Goal: Information Seeking & Learning: Learn about a topic

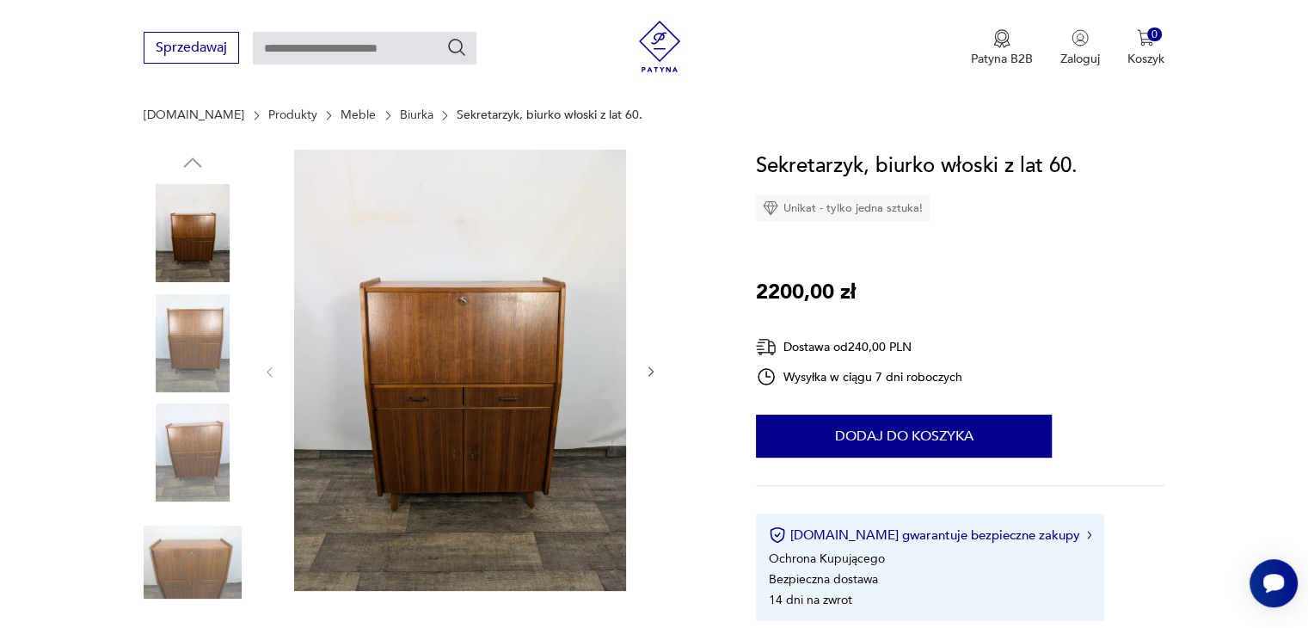
scroll to position [172, 0]
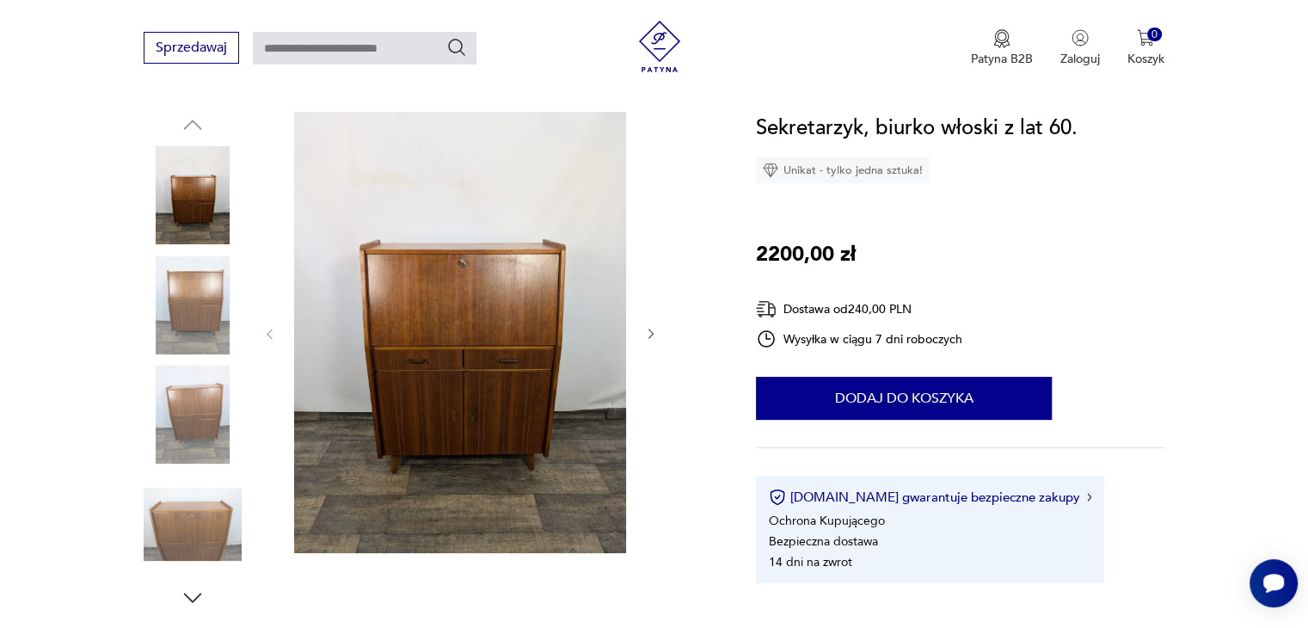
click at [649, 333] on icon "button" at bounding box center [651, 334] width 15 height 15
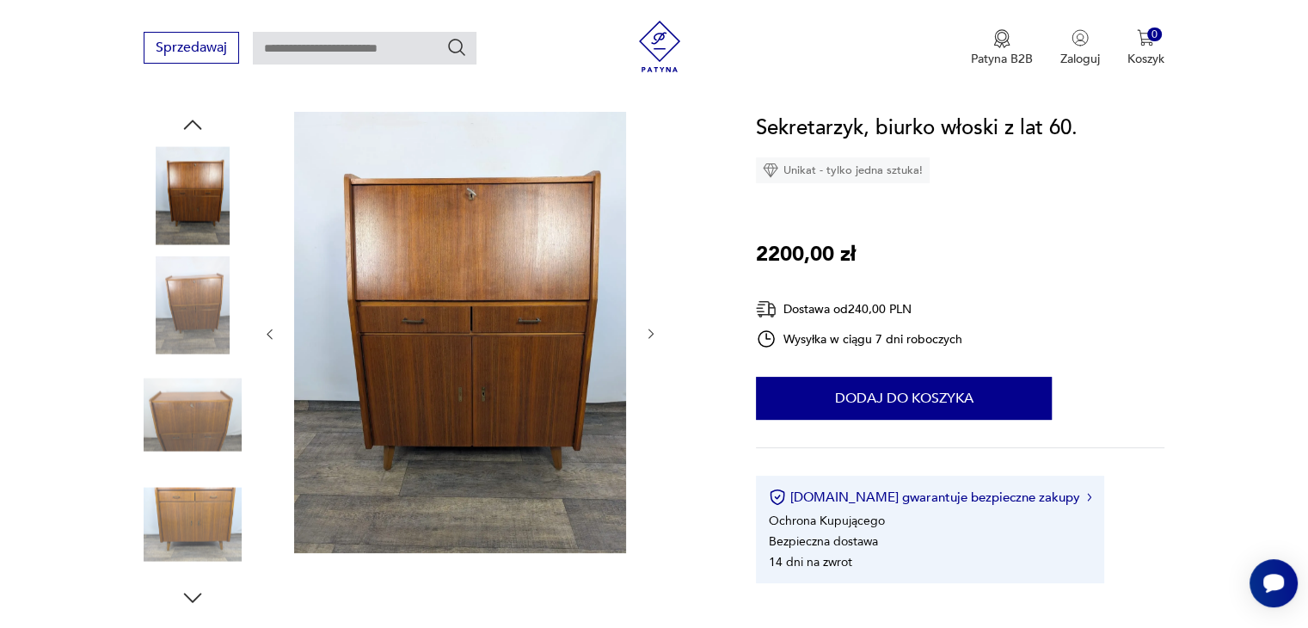
click at [649, 333] on icon "button" at bounding box center [651, 334] width 15 height 15
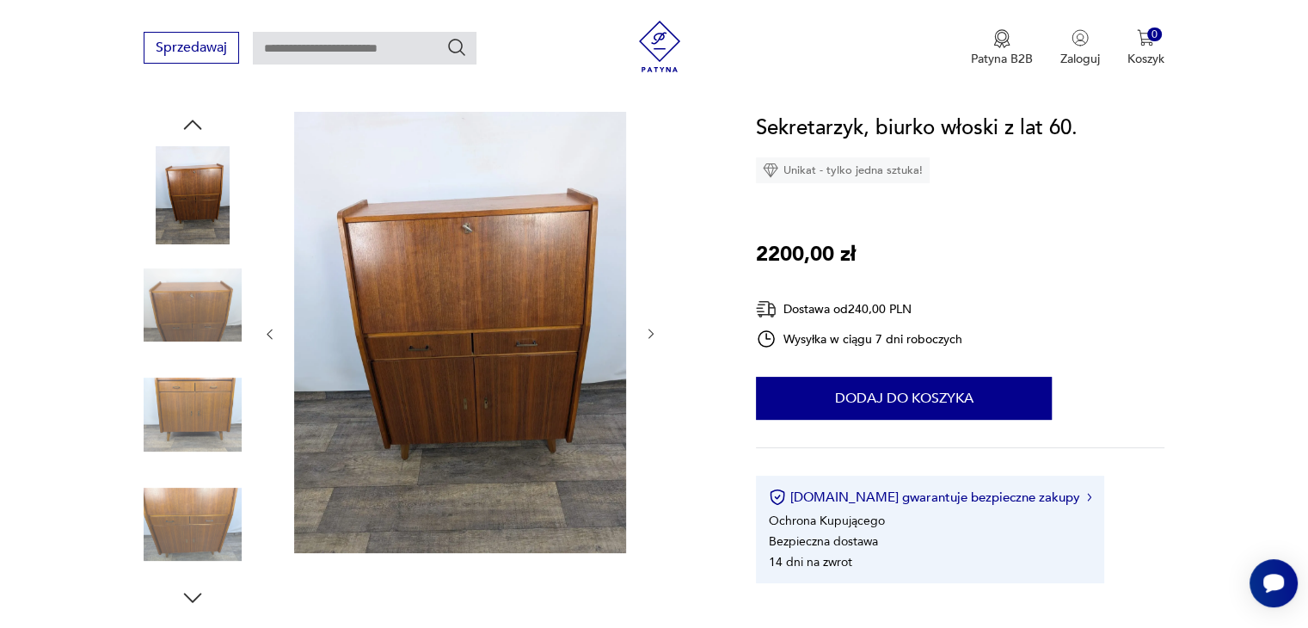
click at [649, 333] on icon "button" at bounding box center [651, 334] width 15 height 15
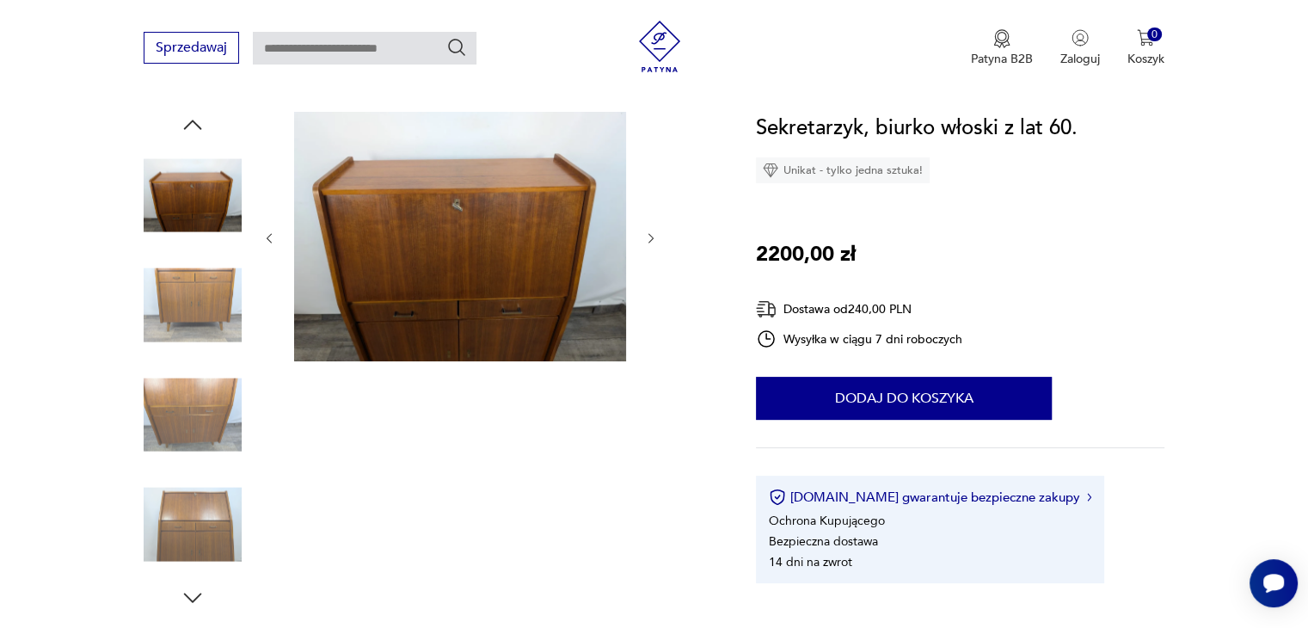
click at [649, 333] on div at bounding box center [460, 238] width 396 height 253
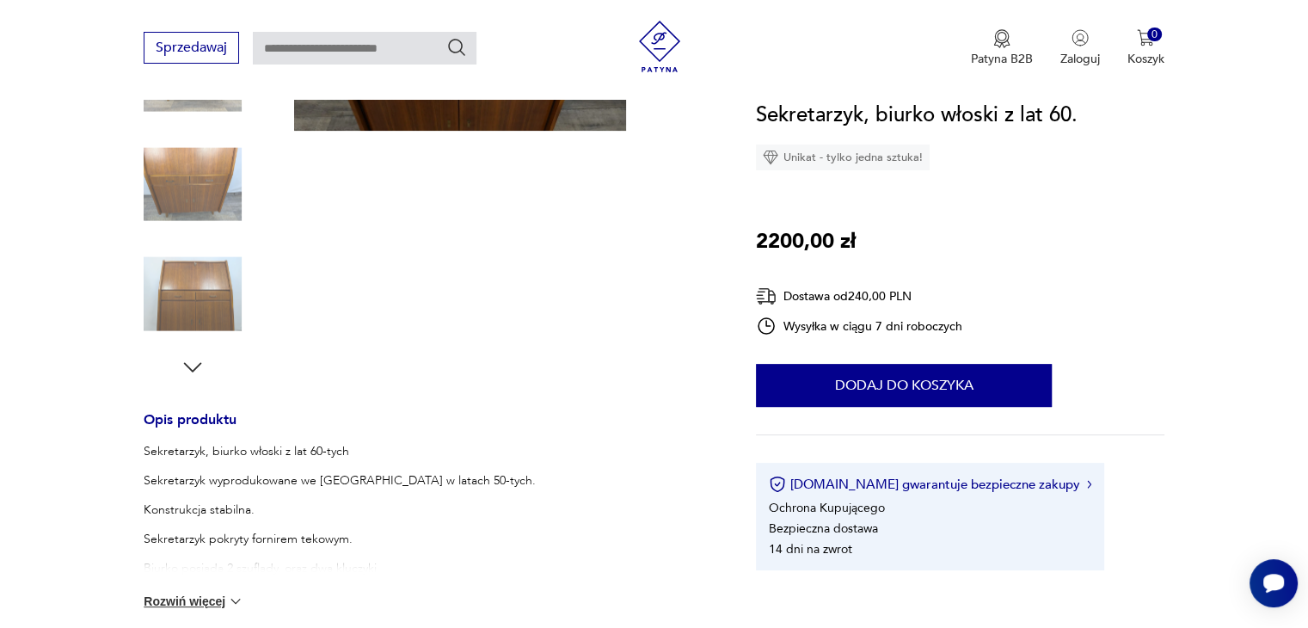
scroll to position [516, 0]
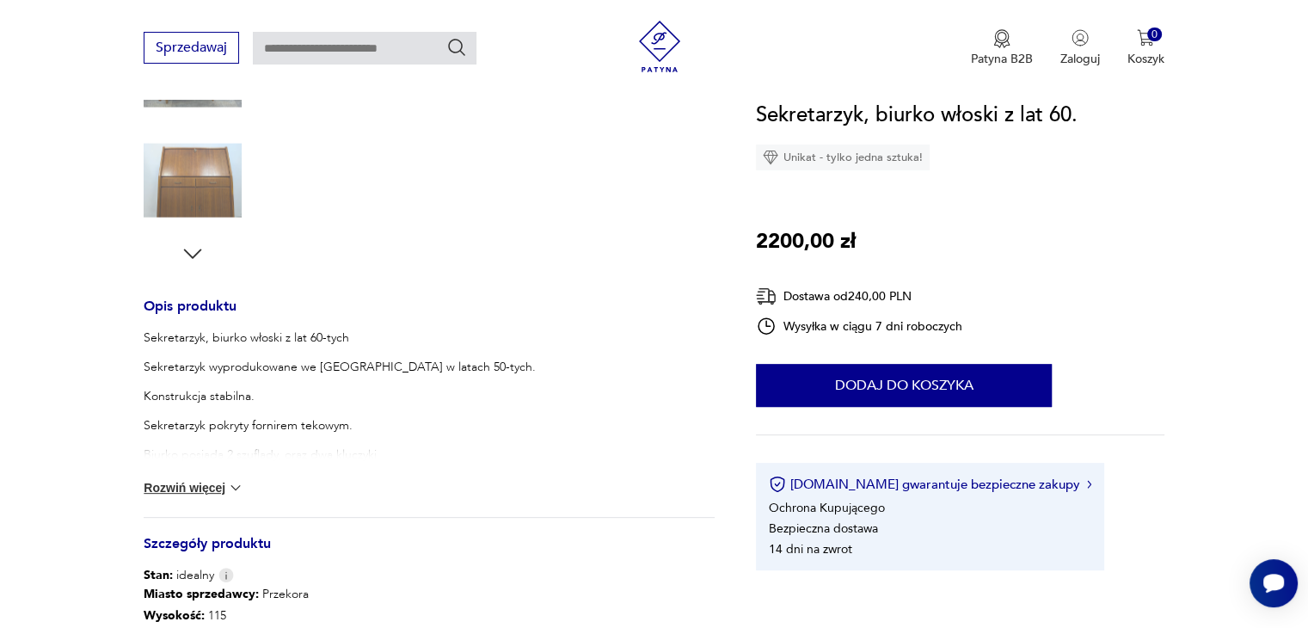
click at [196, 264] on icon "button" at bounding box center [193, 254] width 26 height 26
click at [197, 258] on icon "button" at bounding box center [193, 254] width 26 height 26
click at [197, 167] on img at bounding box center [193, 181] width 98 height 98
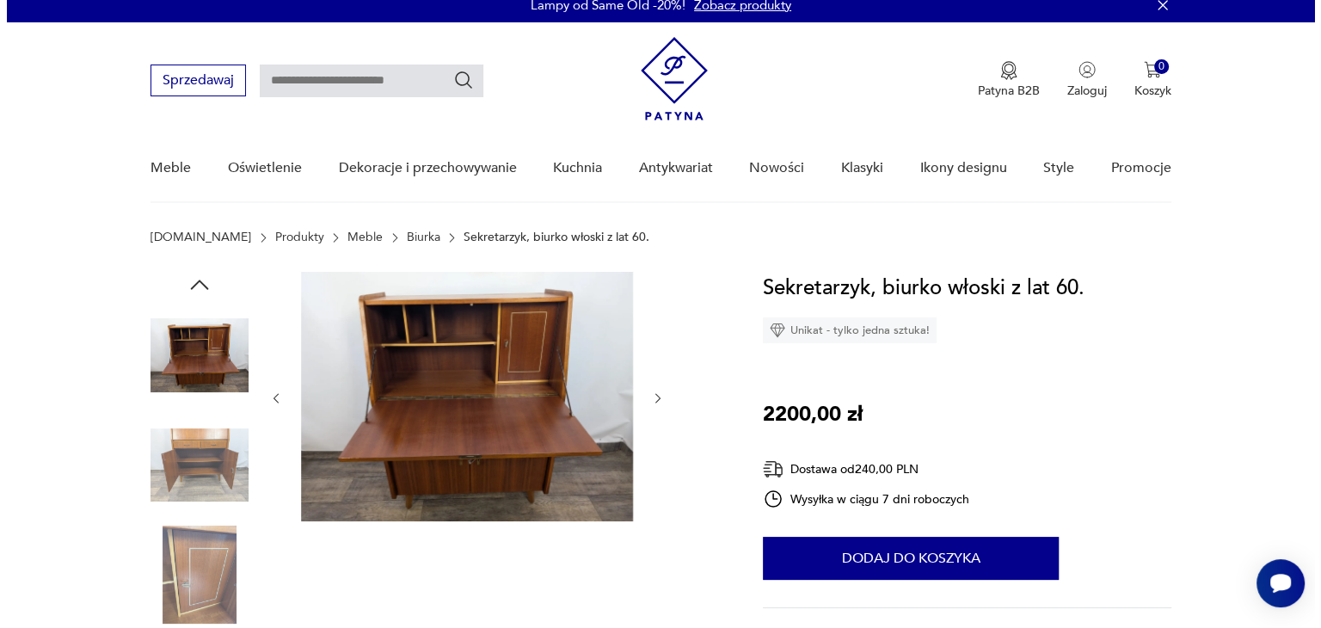
scroll to position [0, 0]
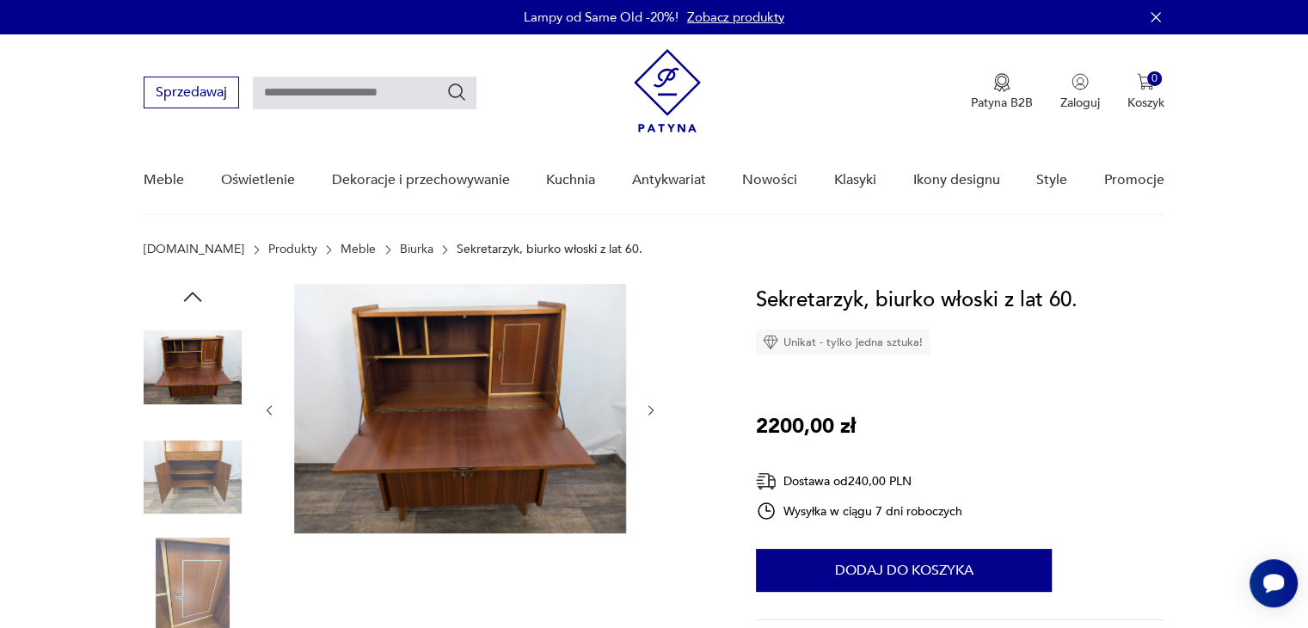
click at [492, 384] on img at bounding box center [460, 408] width 332 height 249
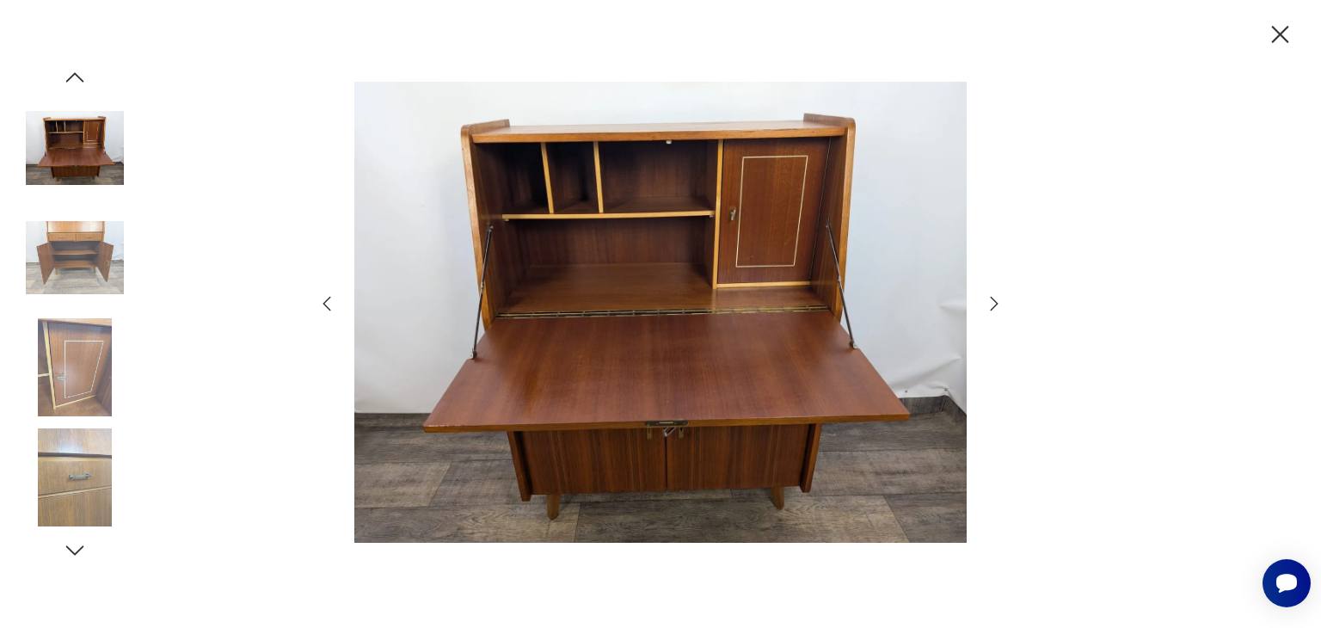
click at [994, 300] on icon "button" at bounding box center [994, 303] width 21 height 21
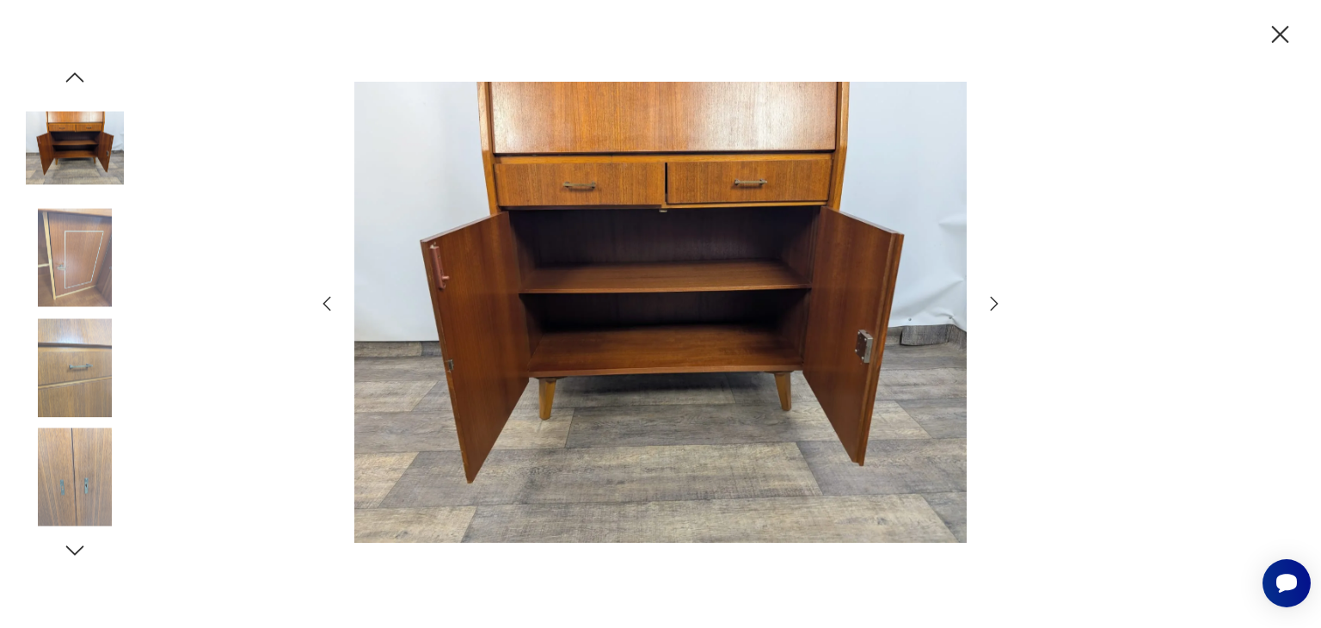
click at [997, 298] on icon "button" at bounding box center [994, 303] width 21 height 21
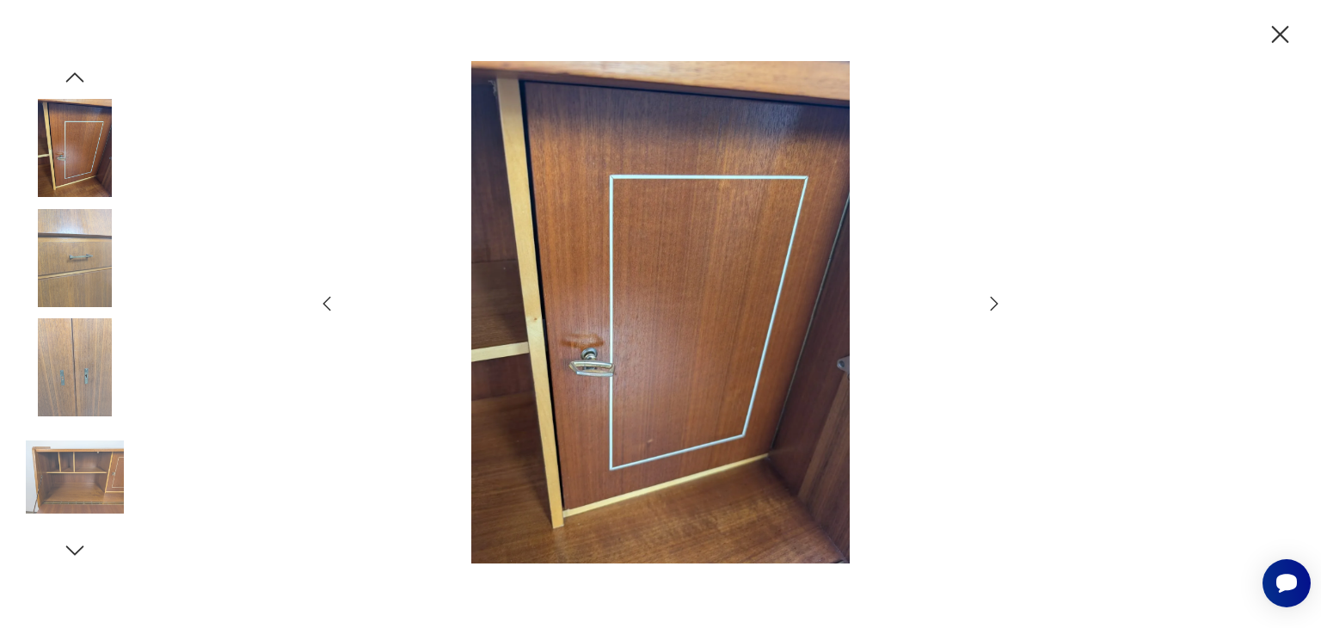
click at [997, 298] on icon "button" at bounding box center [994, 303] width 21 height 21
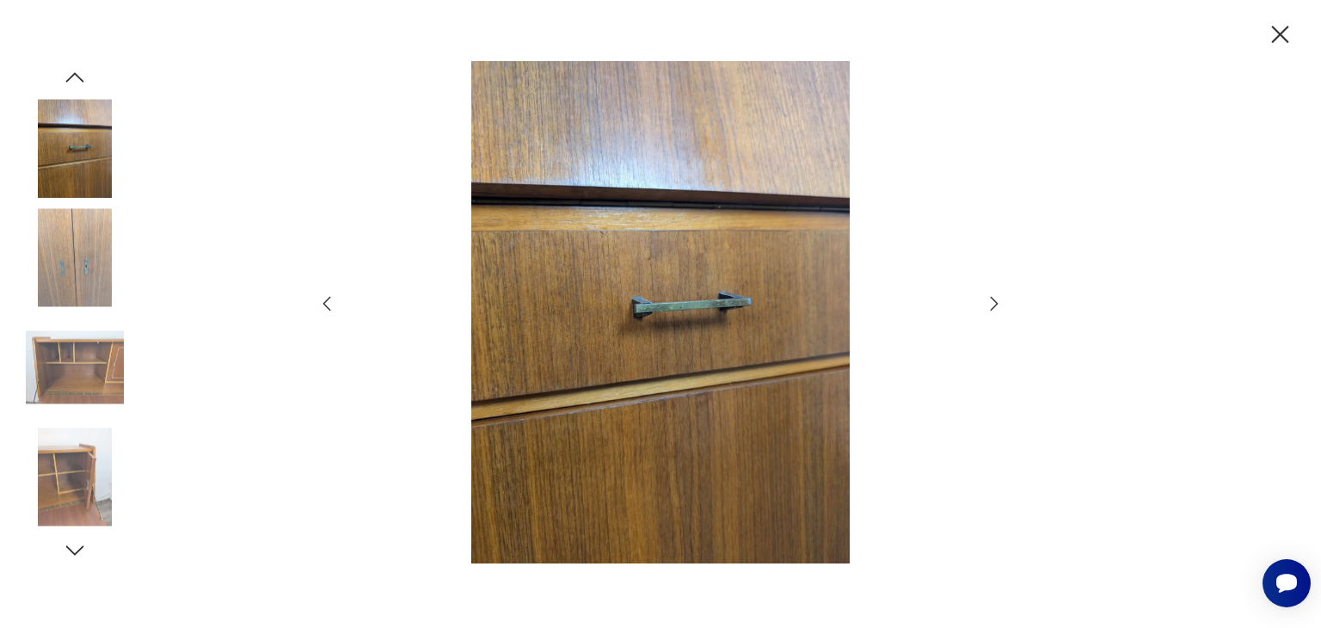
click at [997, 298] on icon "button" at bounding box center [994, 303] width 21 height 21
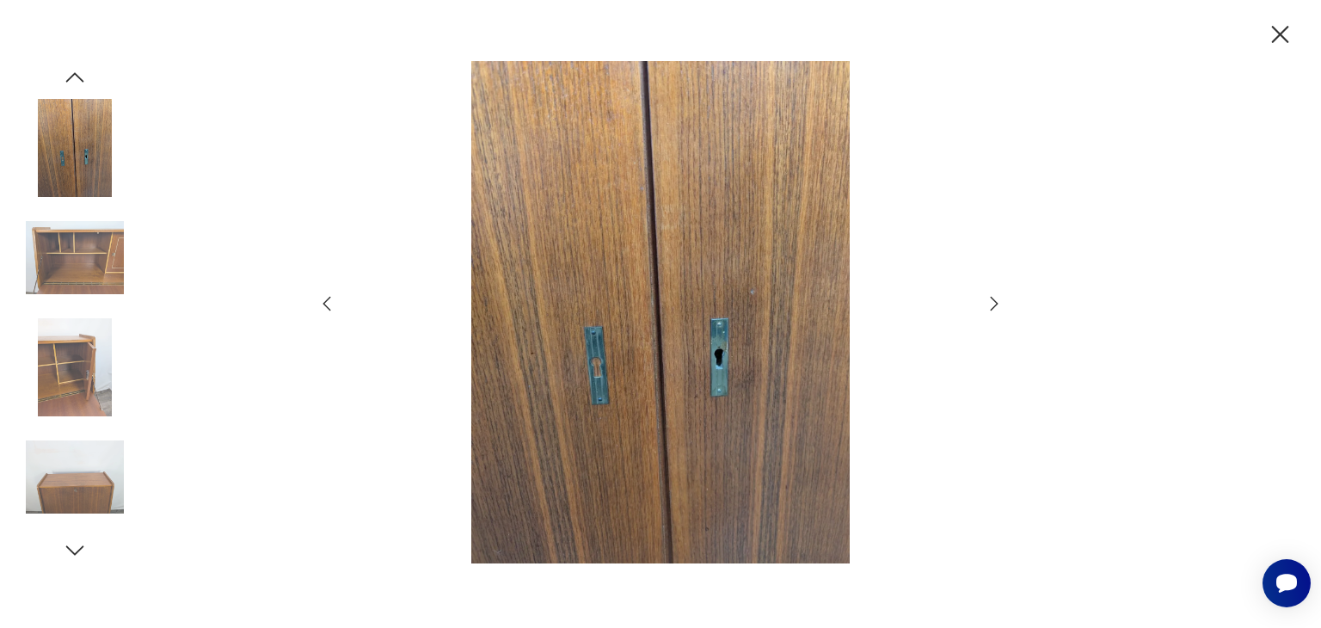
click at [997, 297] on icon "button" at bounding box center [994, 303] width 21 height 21
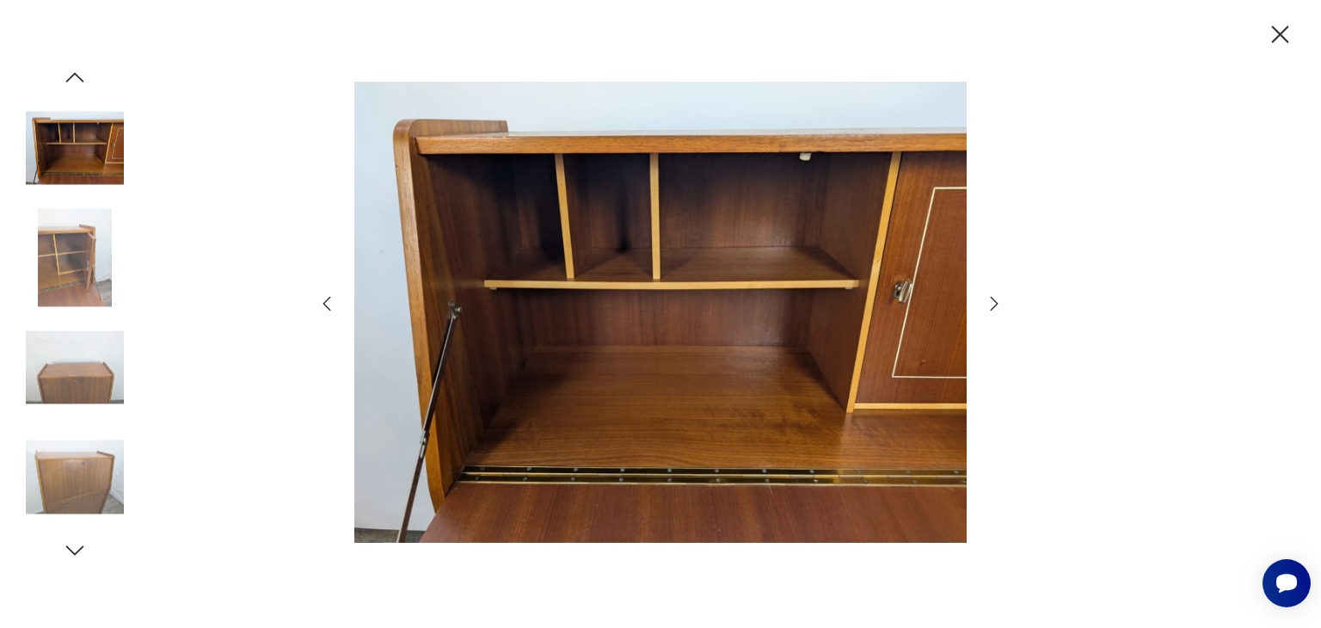
click at [995, 298] on icon "button" at bounding box center [994, 303] width 21 height 21
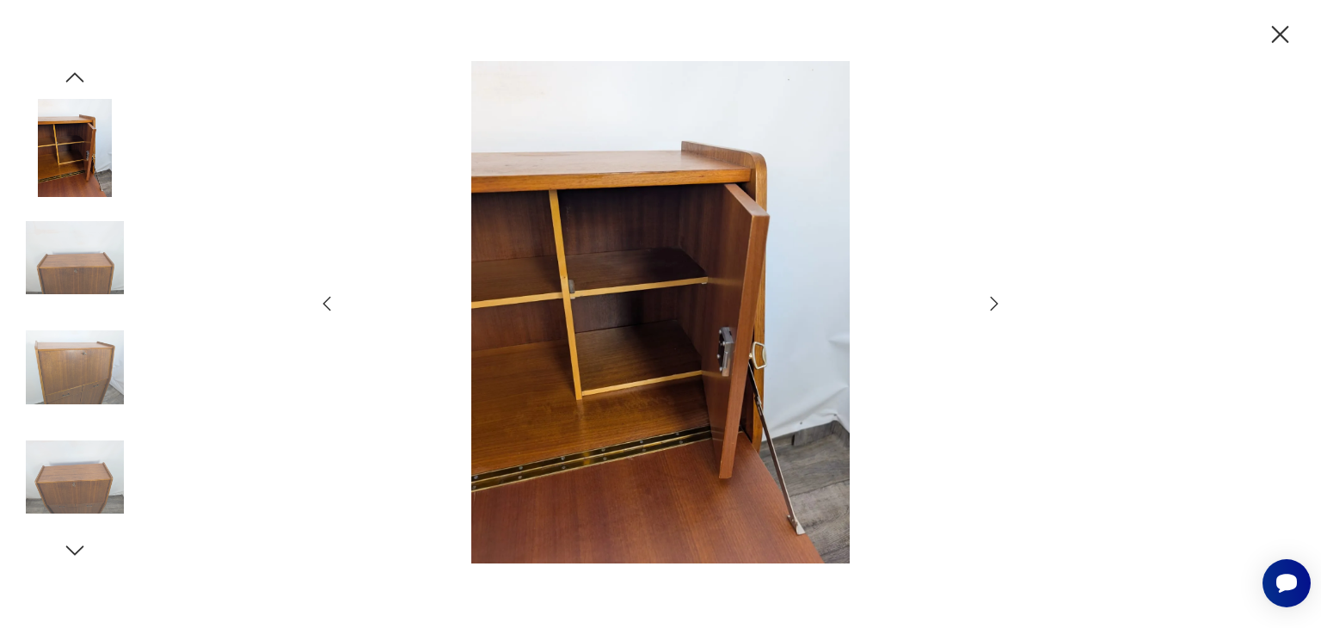
click at [995, 298] on icon "button" at bounding box center [994, 303] width 21 height 21
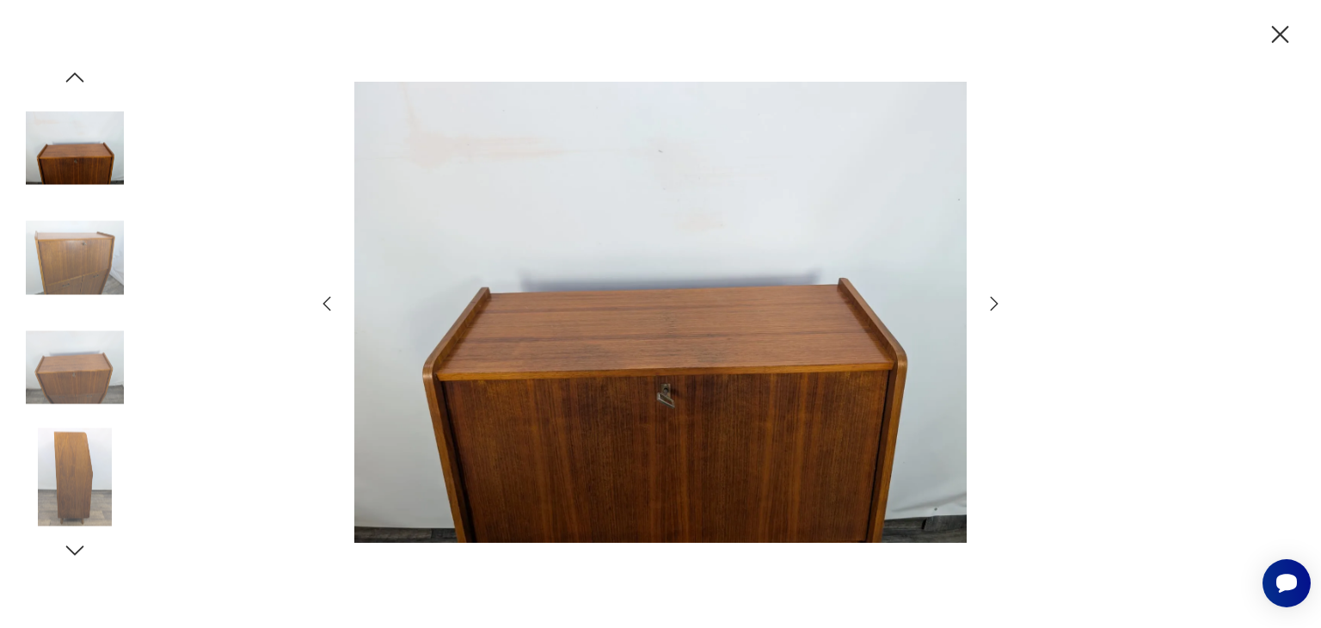
click at [995, 298] on icon "button" at bounding box center [994, 303] width 21 height 21
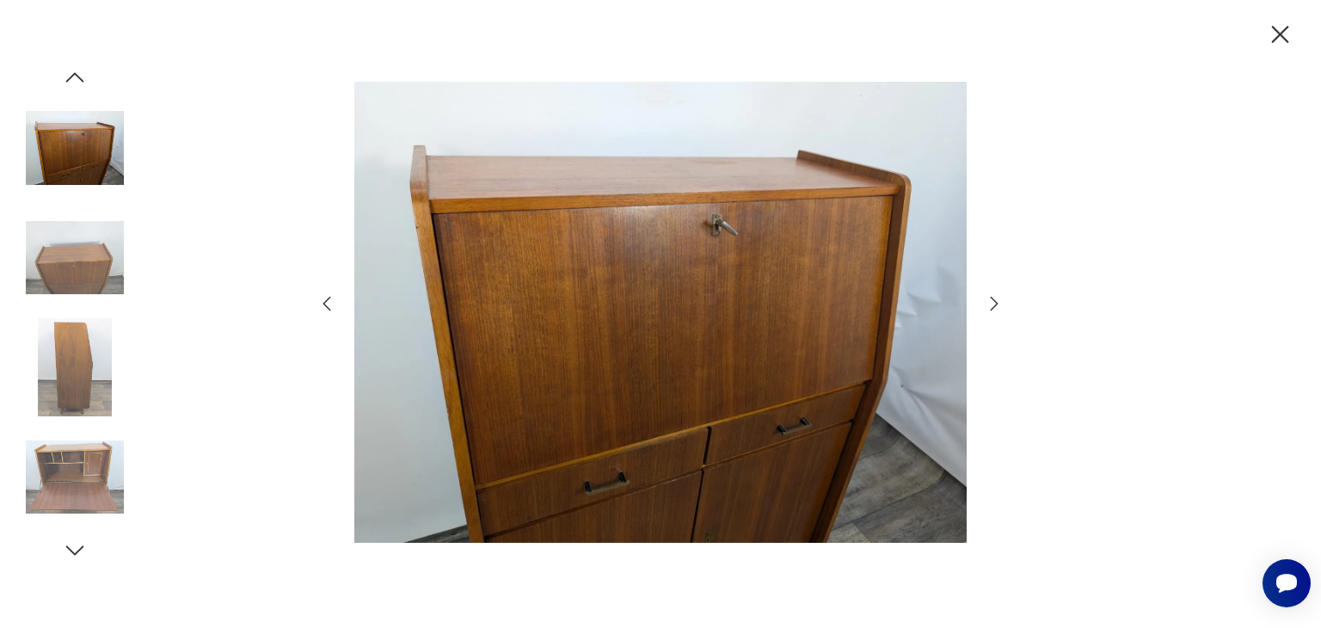
click at [995, 298] on icon "button" at bounding box center [994, 303] width 21 height 21
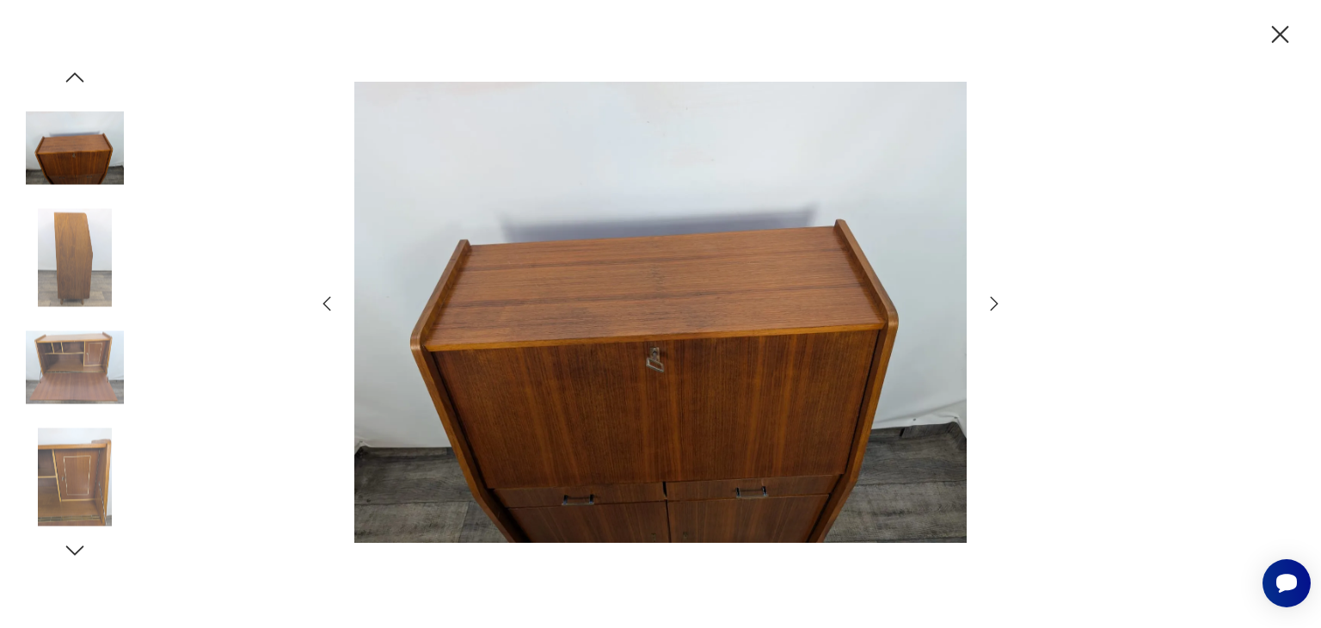
click at [995, 298] on icon "button" at bounding box center [994, 303] width 21 height 21
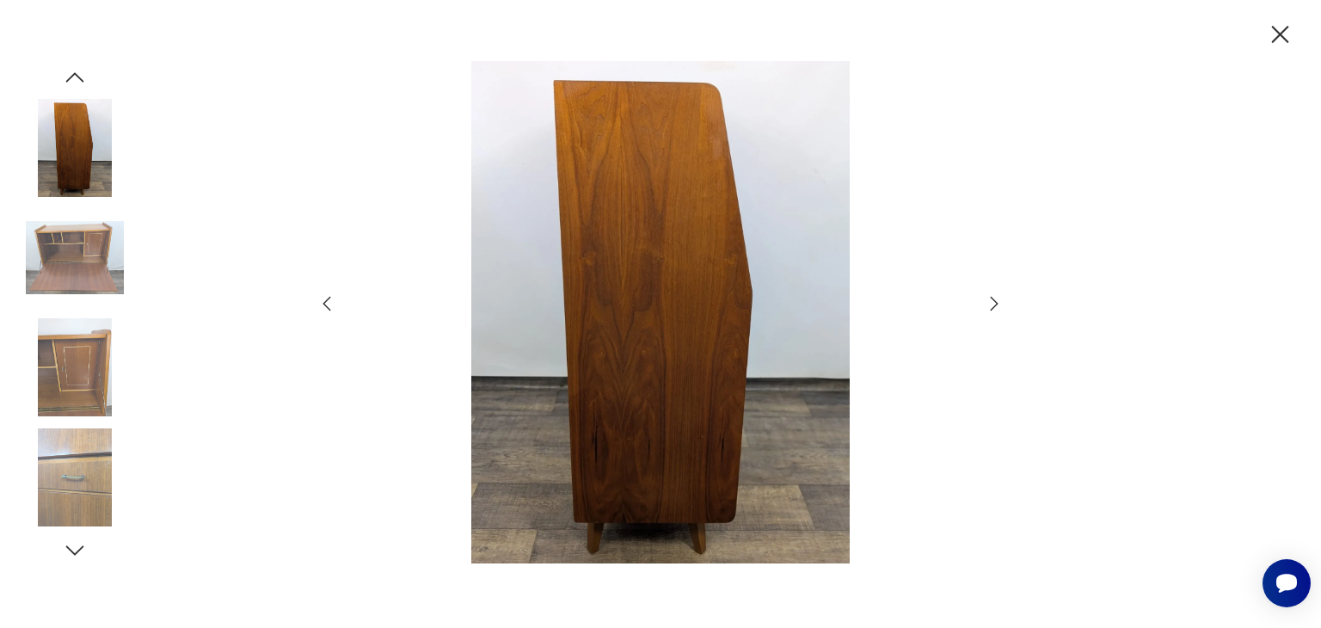
click at [995, 298] on icon "button" at bounding box center [994, 303] width 21 height 21
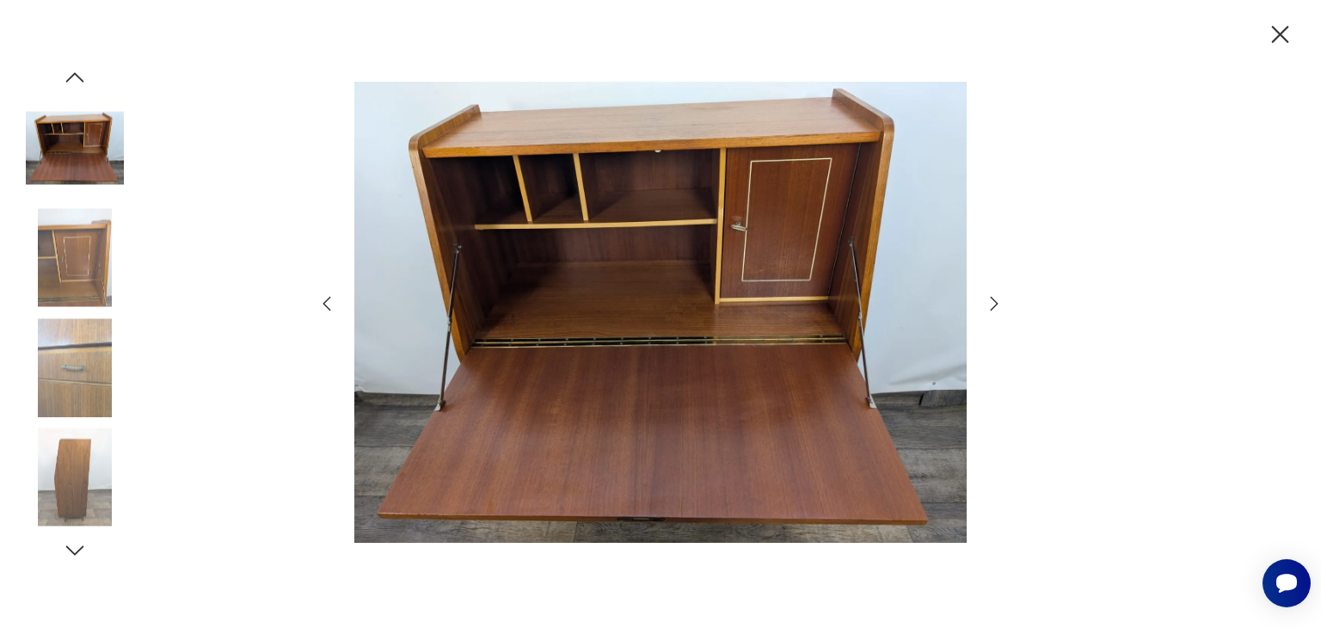
click at [995, 298] on icon "button" at bounding box center [994, 303] width 21 height 21
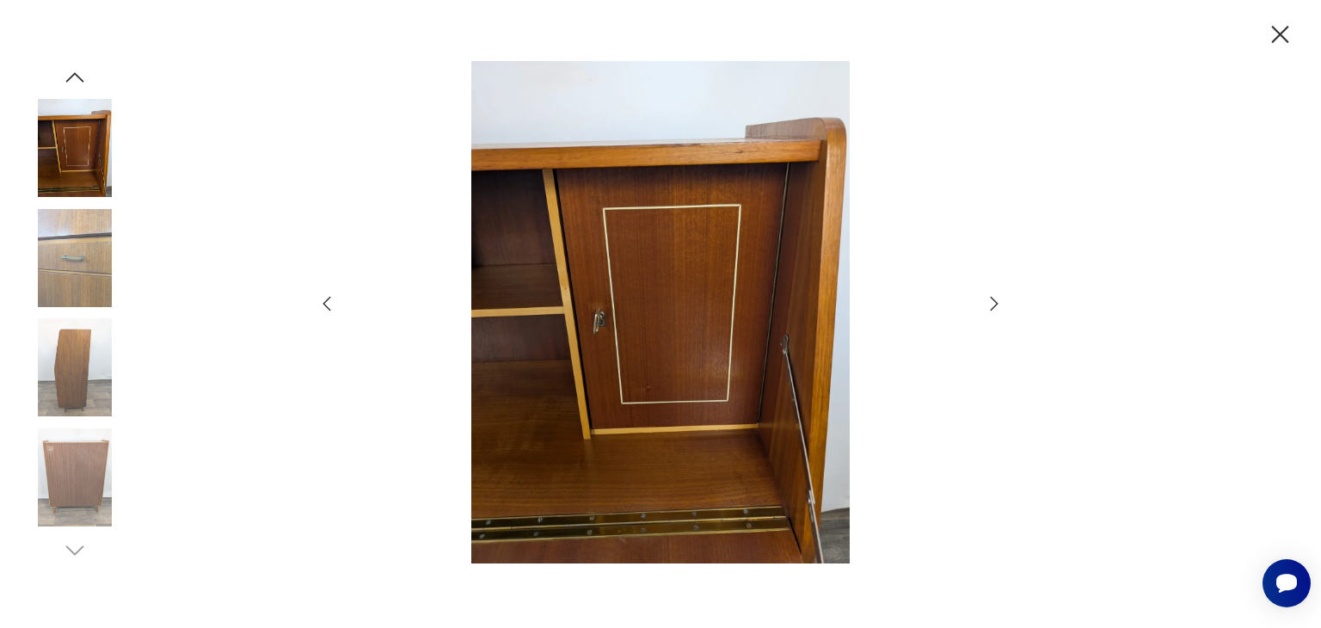
click at [995, 298] on icon "button" at bounding box center [994, 303] width 21 height 21
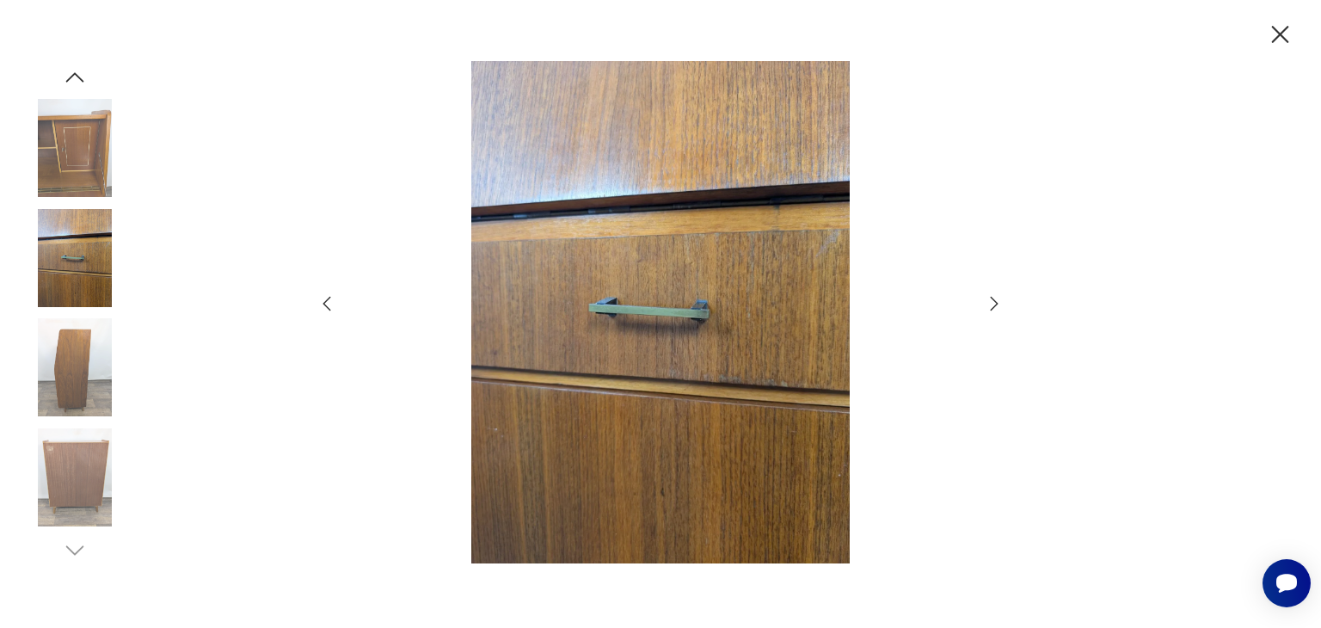
click at [995, 298] on icon "button" at bounding box center [994, 303] width 21 height 21
